Goal: Find specific page/section: Find specific page/section

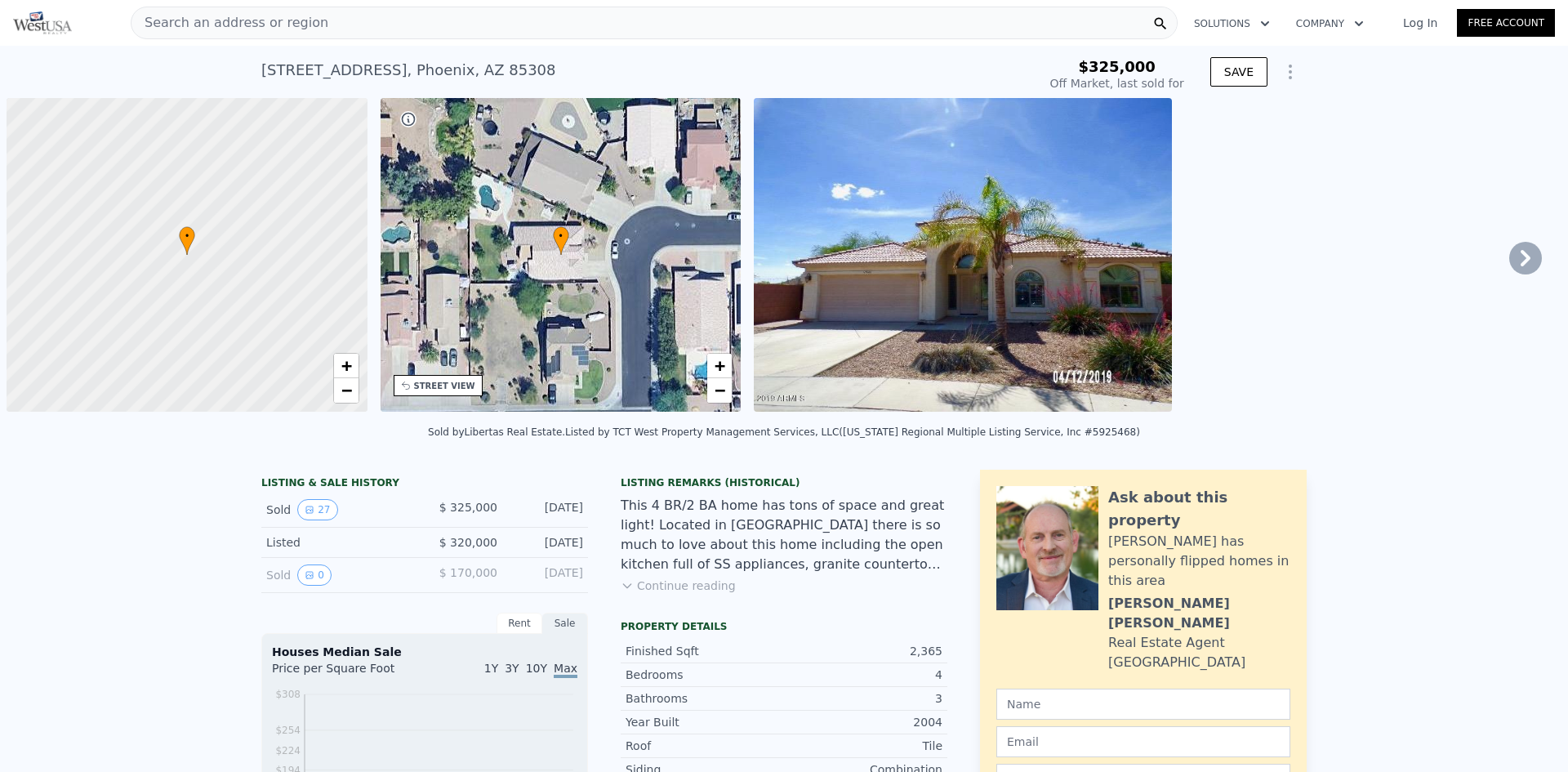
click at [782, 23] on link "Log In" at bounding box center [1420, 22] width 73 height 16
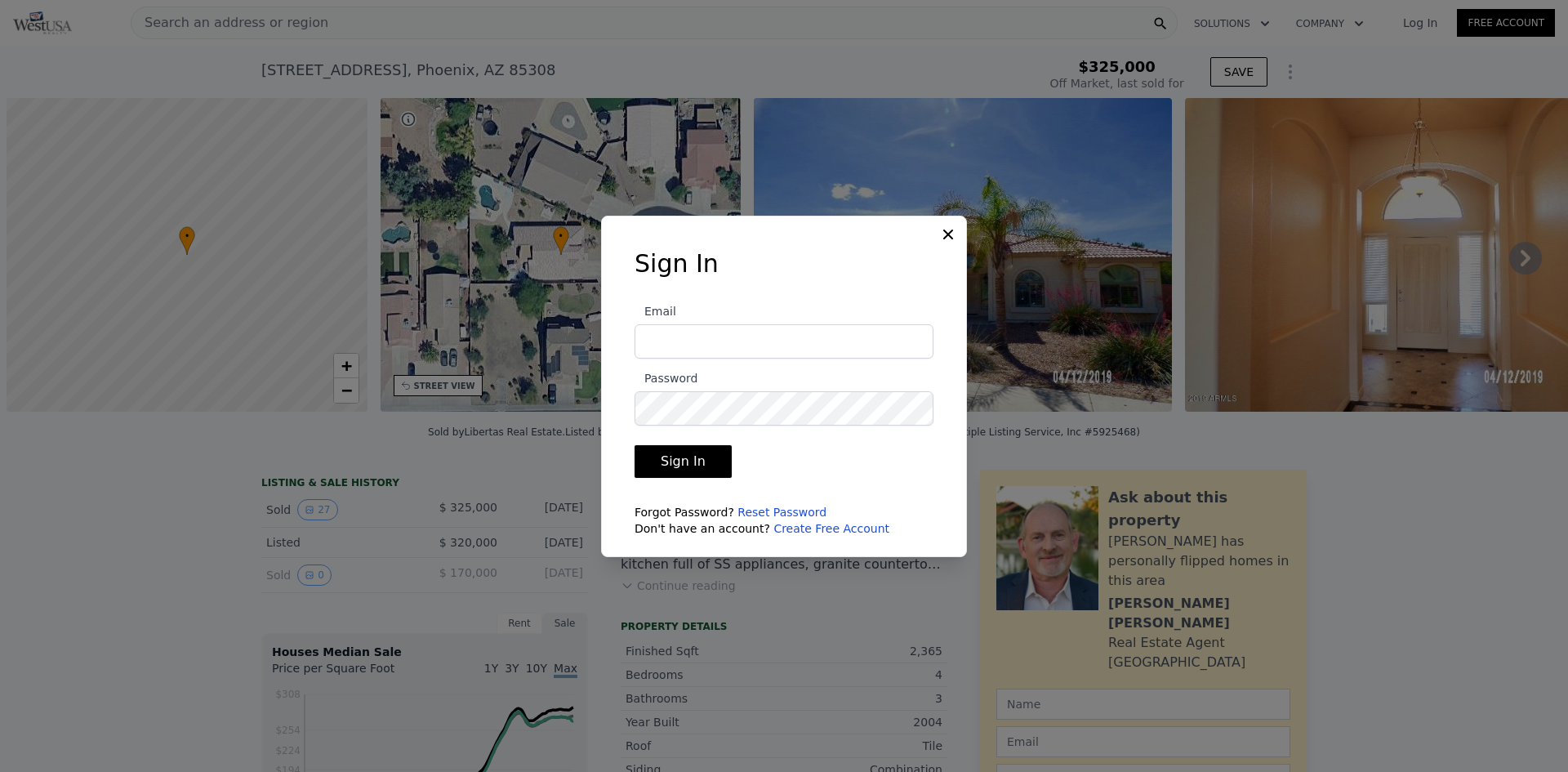
scroll to position [0, 7]
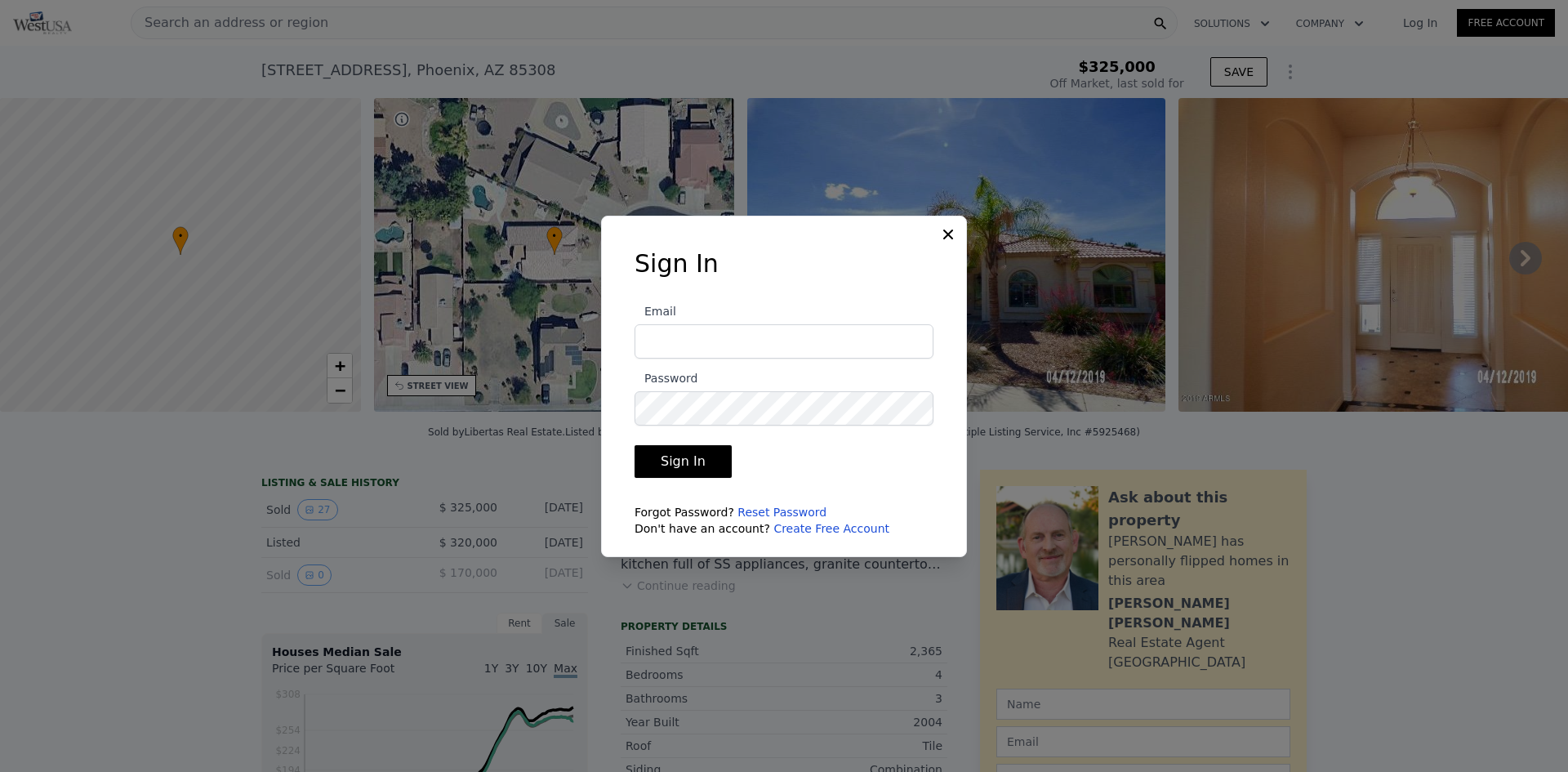
click at [773, 338] on input "Email" at bounding box center [784, 341] width 299 height 35
type input "[EMAIL_ADDRESS][DOMAIN_NAME]"
click at [654, 342] on input "[EMAIL_ADDRESS][DOMAIN_NAME]" at bounding box center [784, 341] width 299 height 35
click at [683, 471] on button "Sign In" at bounding box center [683, 461] width 97 height 33
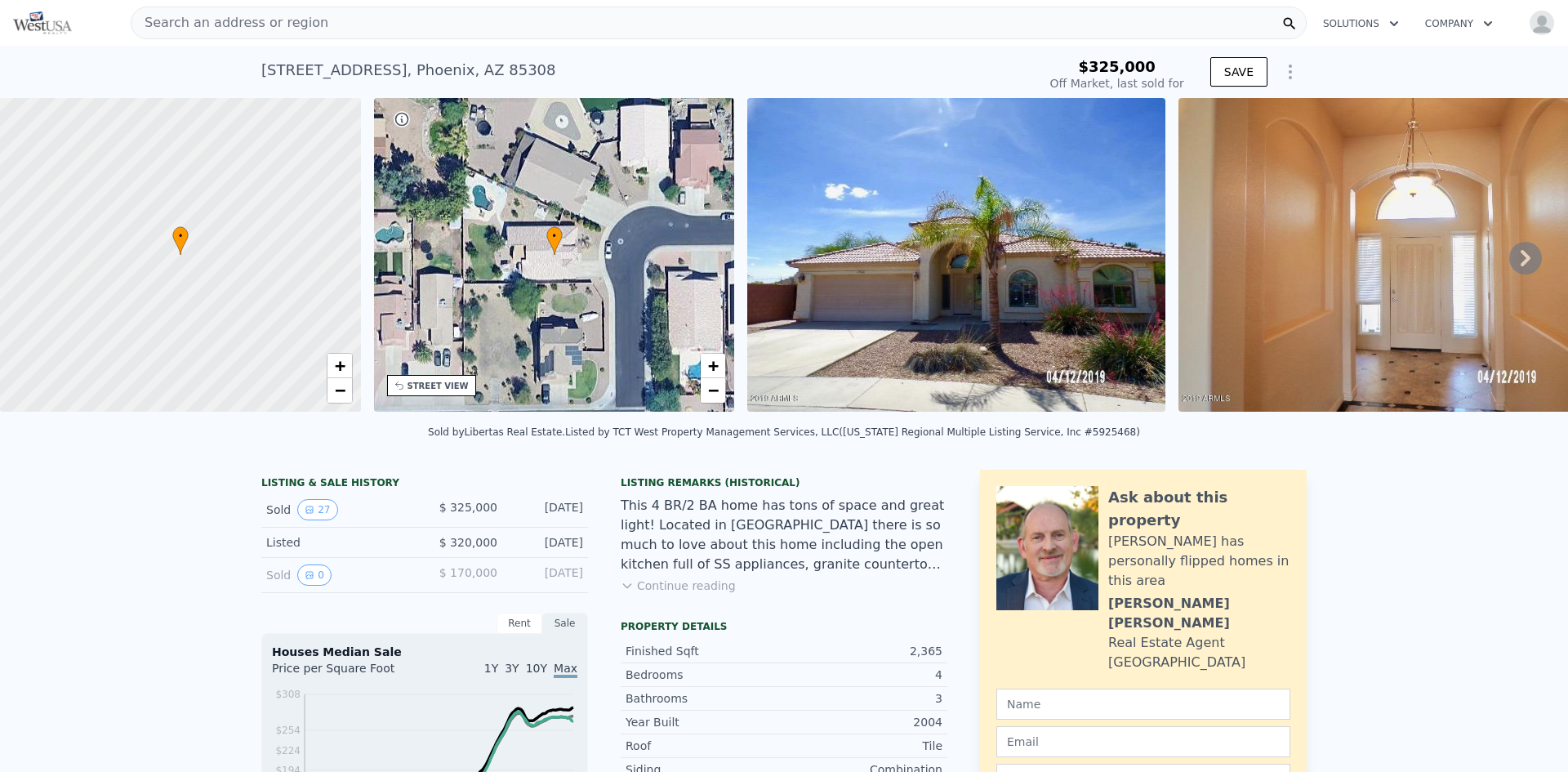
click at [628, 21] on div "Search an address or region" at bounding box center [719, 23] width 1177 height 33
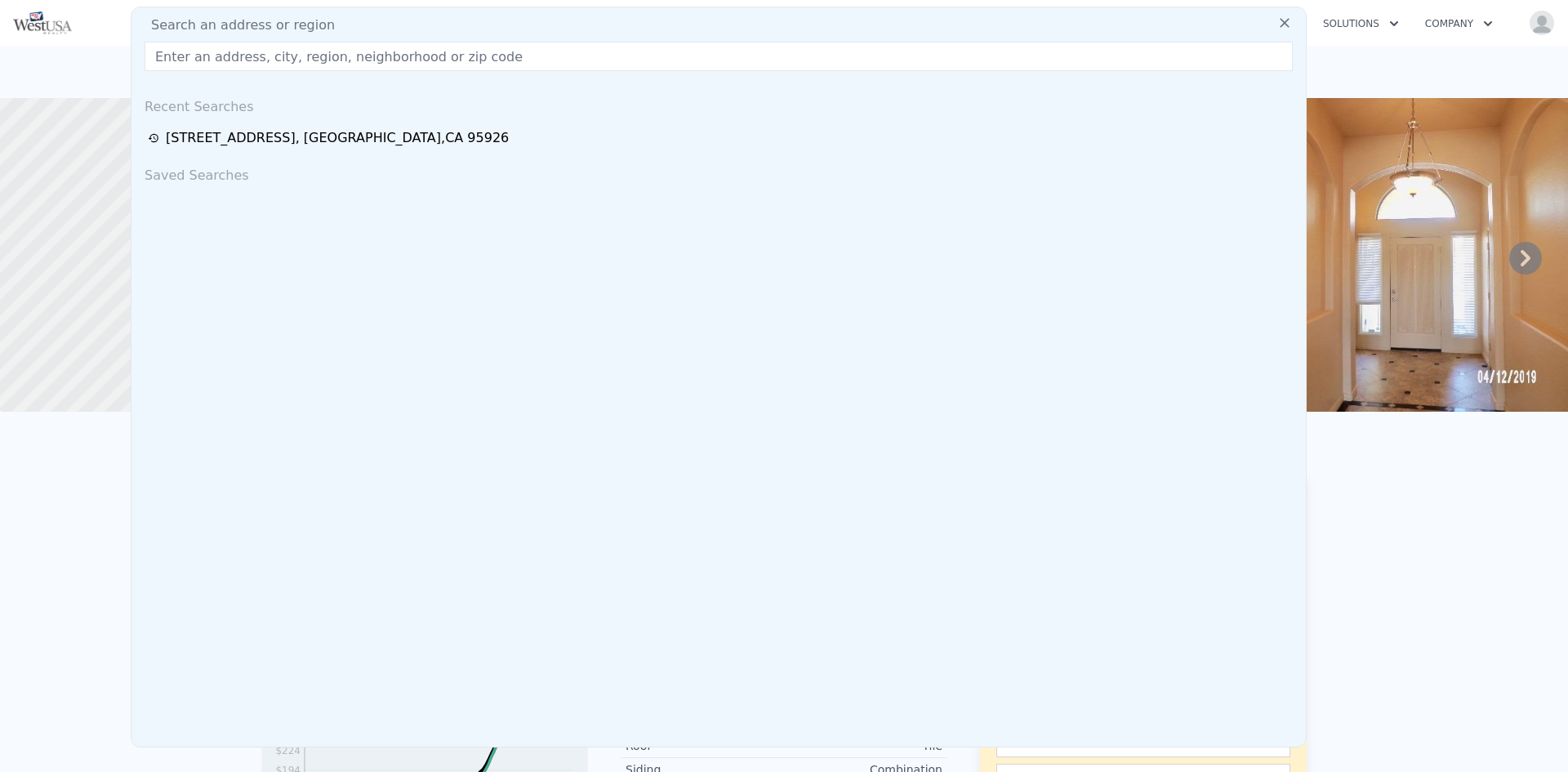
click at [561, 24] on div "Search an address or region" at bounding box center [719, 24] width 1161 height 19
click at [454, 61] on input "text" at bounding box center [719, 56] width 1149 height 29
paste input "[STREET_ADDRESS]"
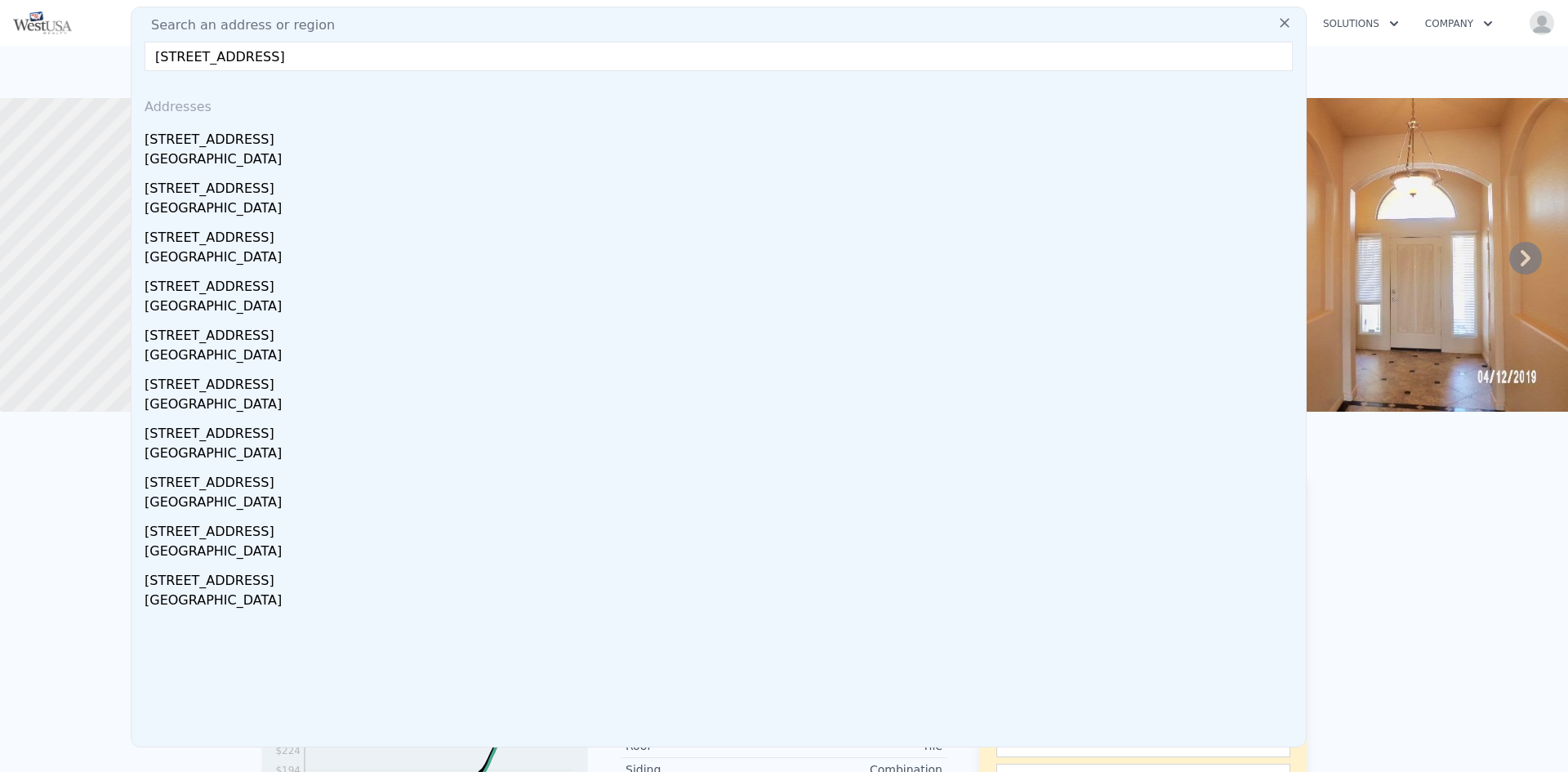
type input "[STREET_ADDRESS]"
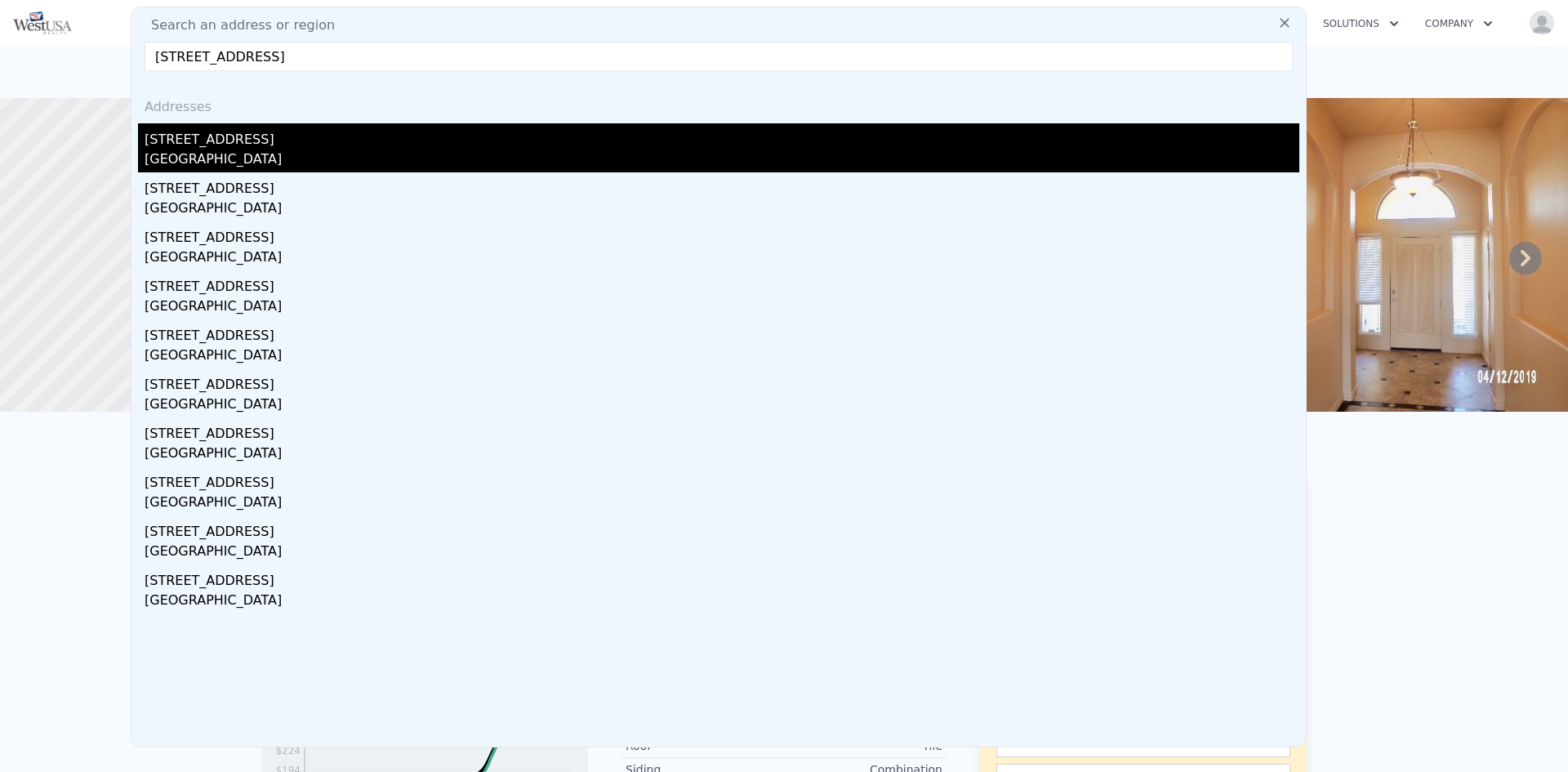
click at [302, 149] on div "[STREET_ADDRESS]" at bounding box center [722, 136] width 1155 height 26
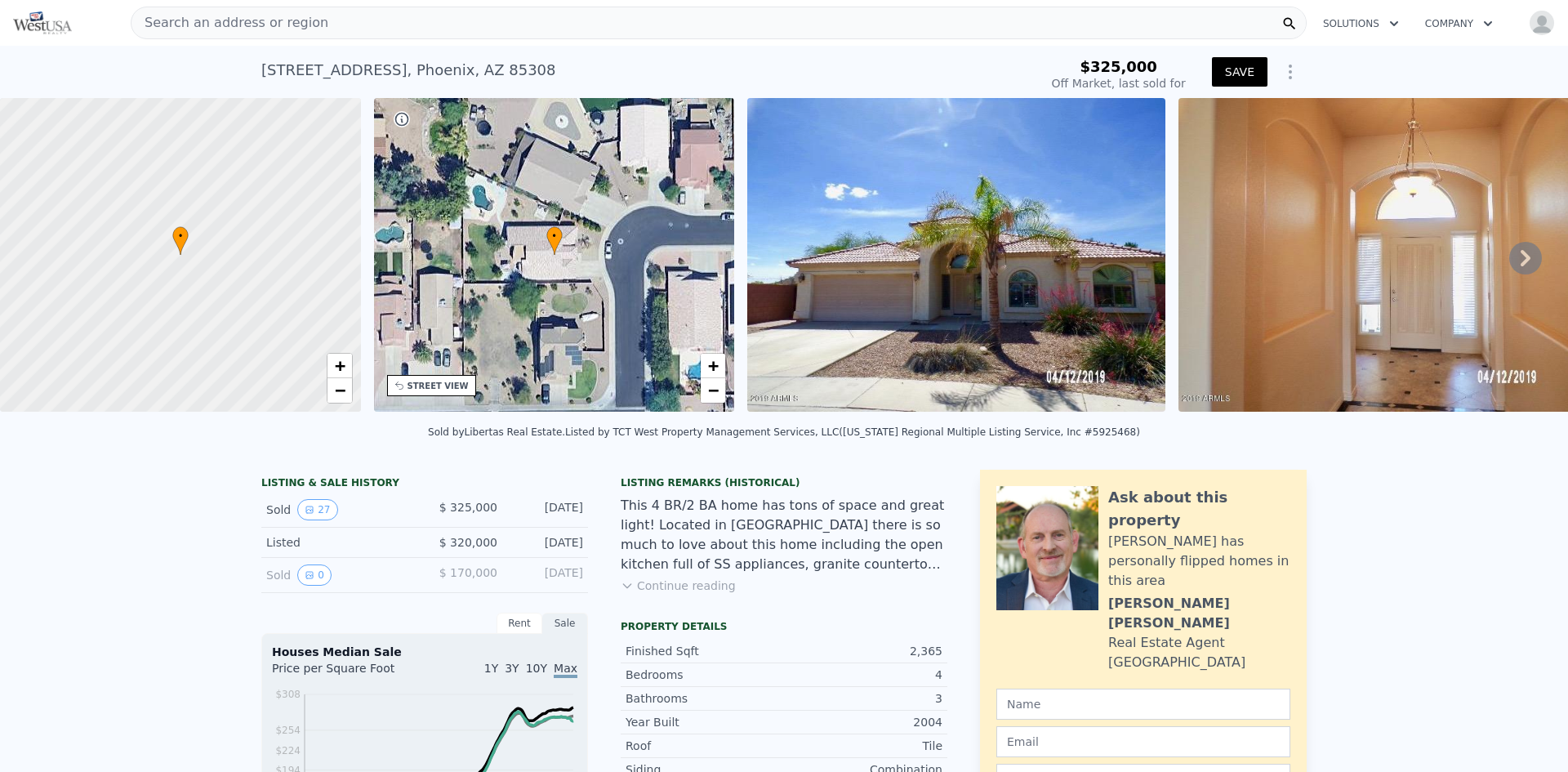
click at [271, 152] on div at bounding box center [180, 255] width 433 height 376
click at [205, 27] on span "Search an address or region" at bounding box center [230, 23] width 197 height 19
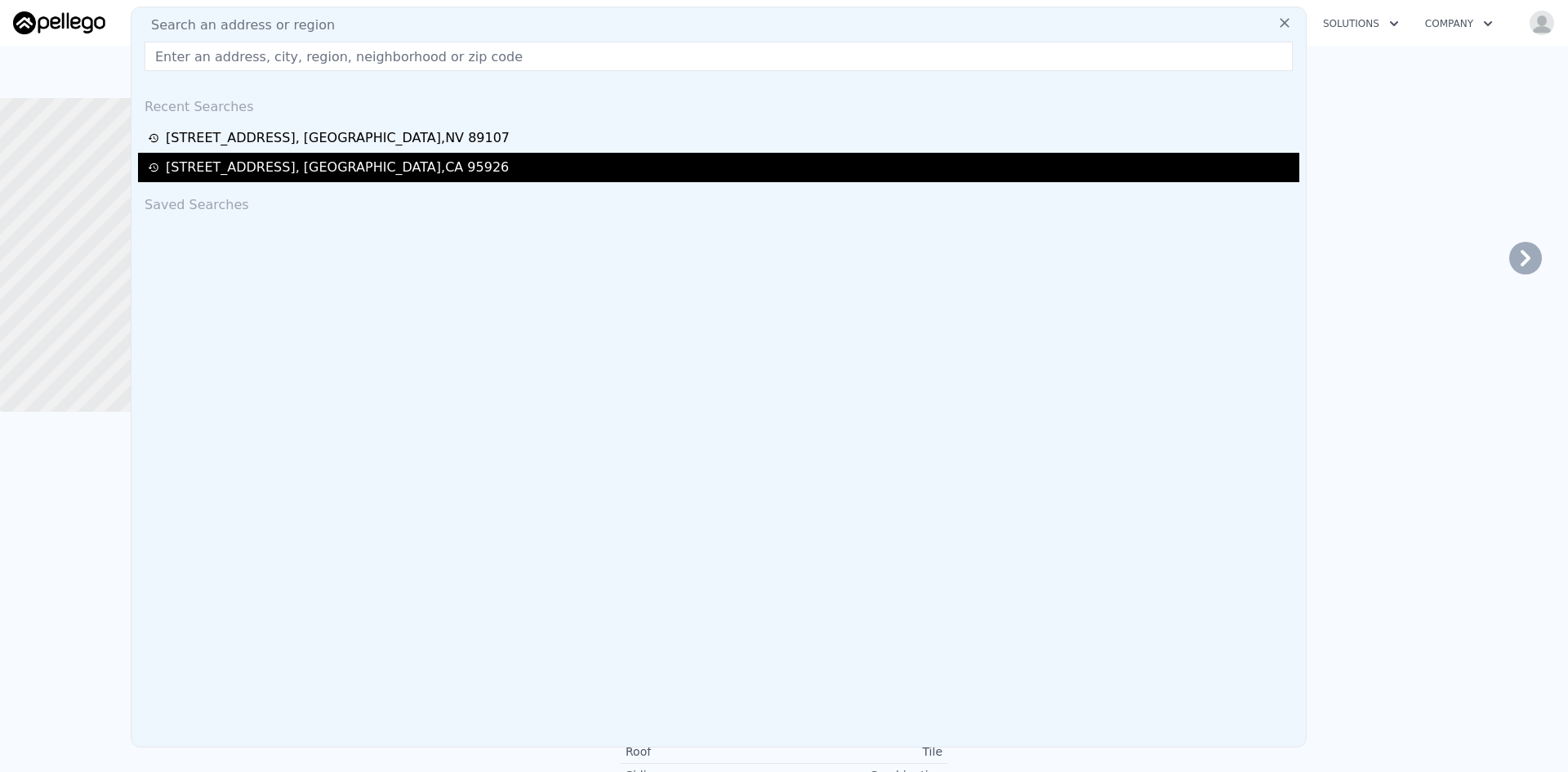
click at [782, 173] on div "[STREET_ADDRESS]" at bounding box center [721, 167] width 1147 height 19
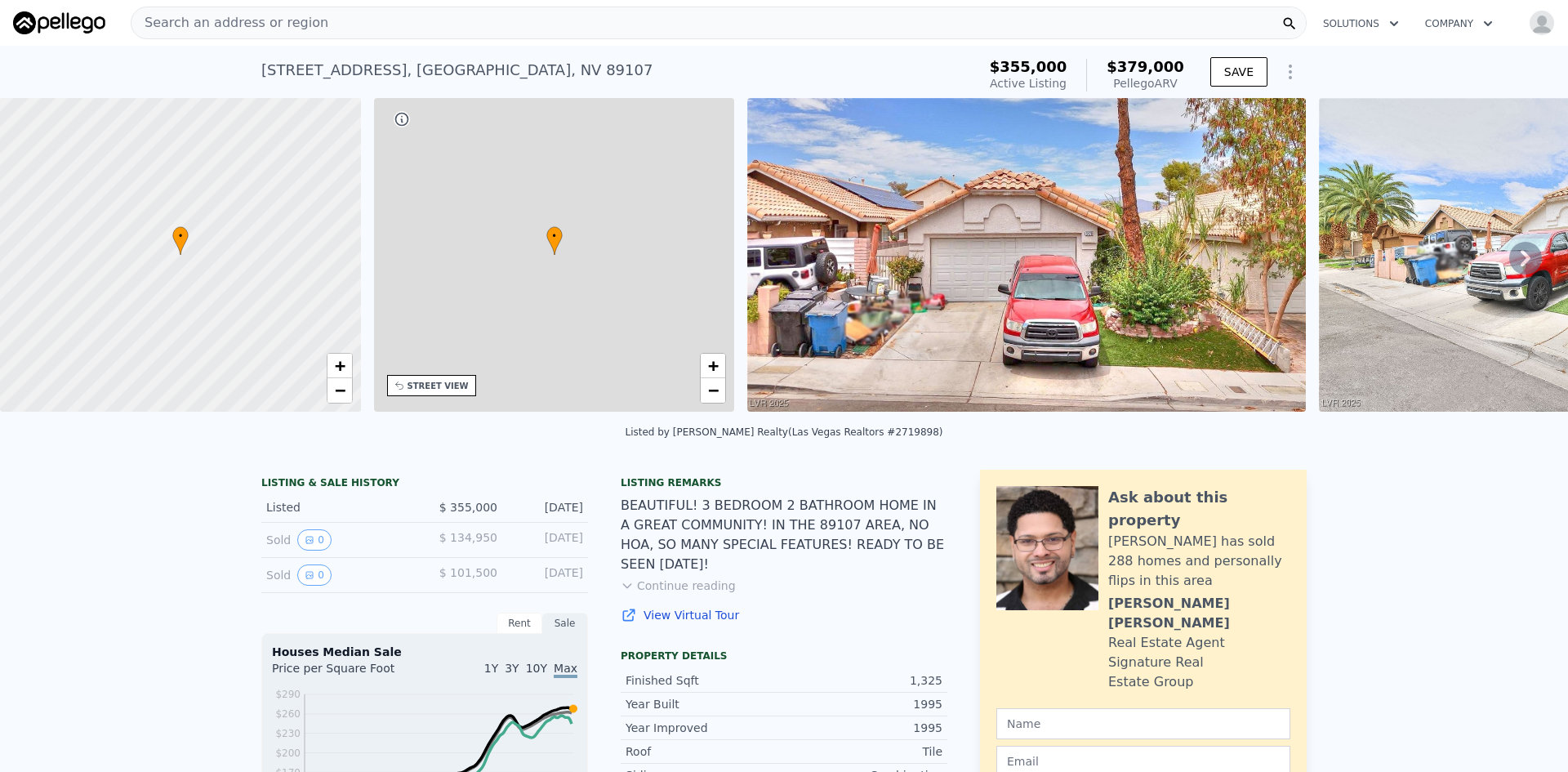
click at [782, 186] on img at bounding box center [1027, 254] width 559 height 314
